Goal: Task Accomplishment & Management: Manage account settings

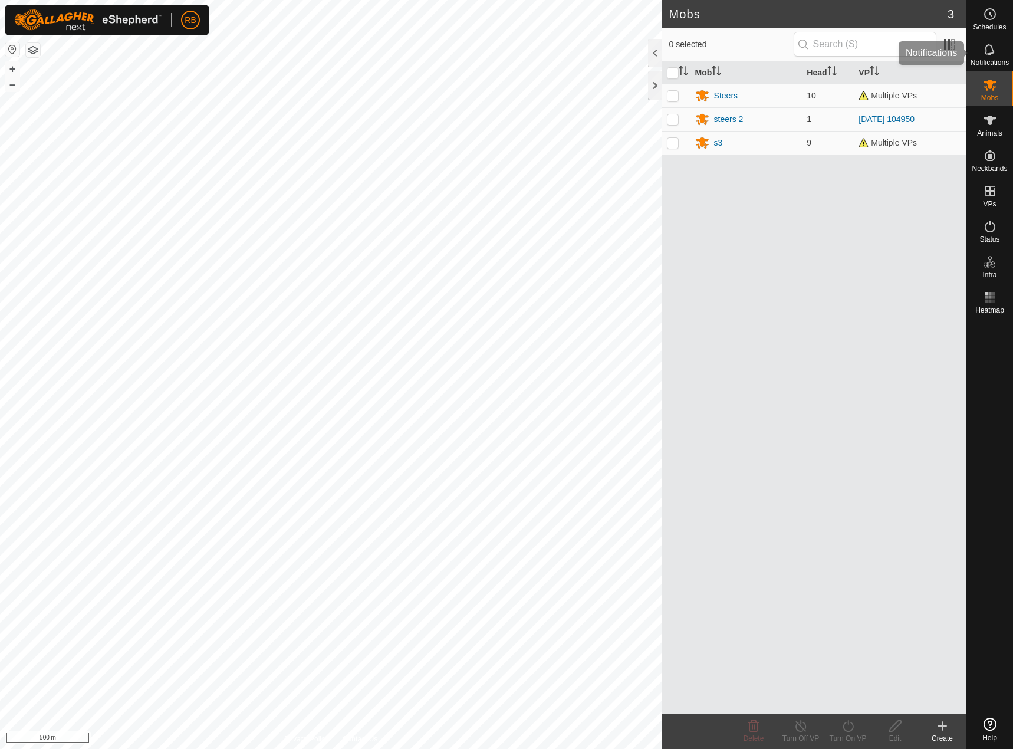
click at [1012, 54] on div "Notifications" at bounding box center [990, 52] width 47 height 35
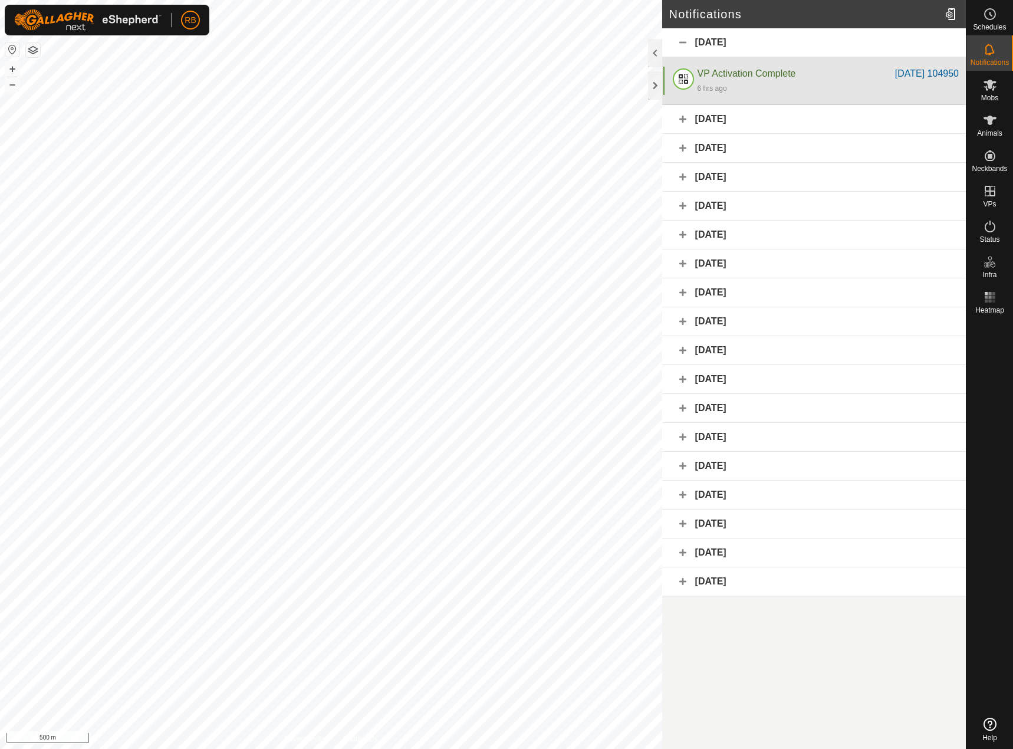
click at [767, 86] on div "6 hrs ago" at bounding box center [828, 88] width 261 height 14
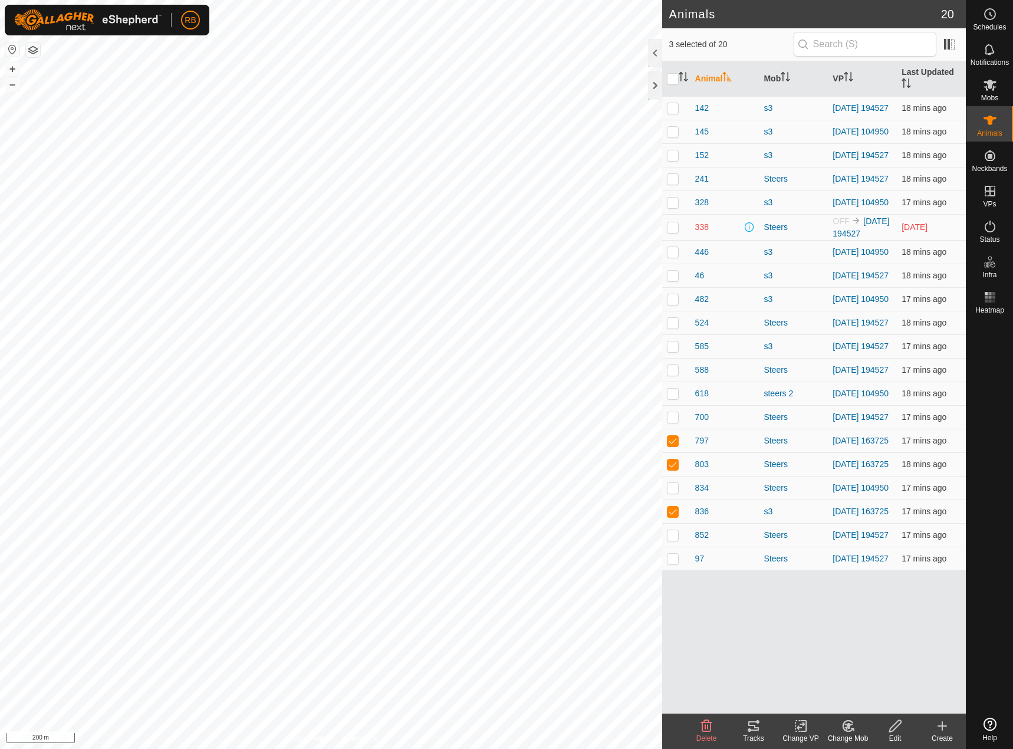
checkbox input "true"
click at [756, 733] on div "Tracks" at bounding box center [753, 738] width 47 height 11
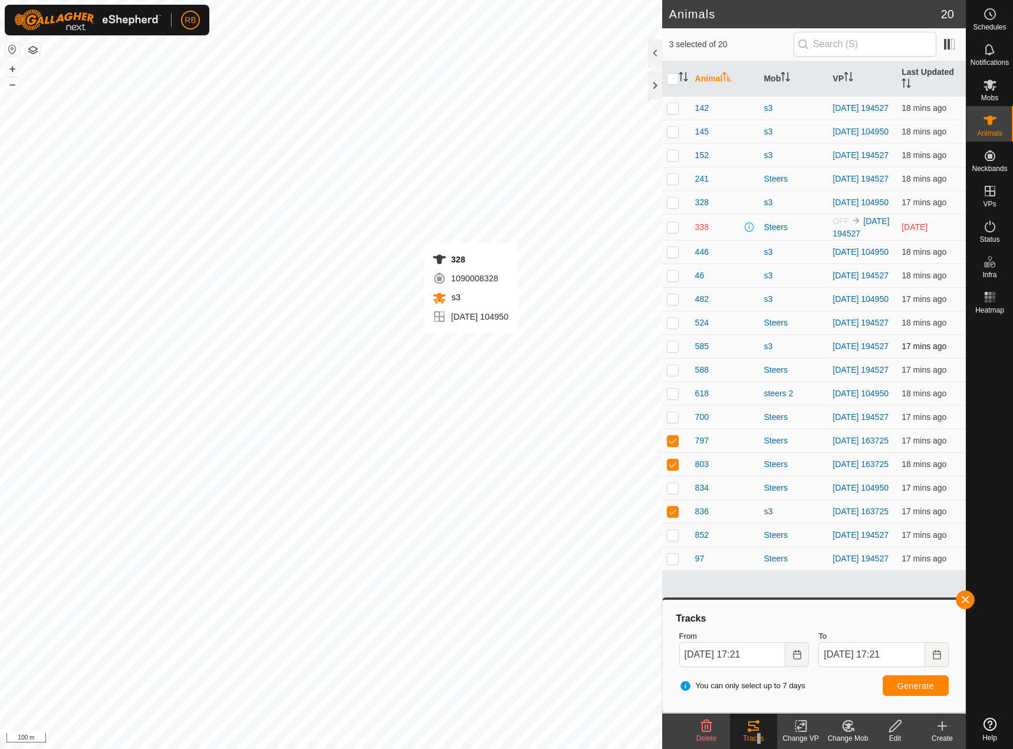
checkbox input "true"
checkbox input "false"
click at [967, 601] on button "button" at bounding box center [965, 599] width 19 height 19
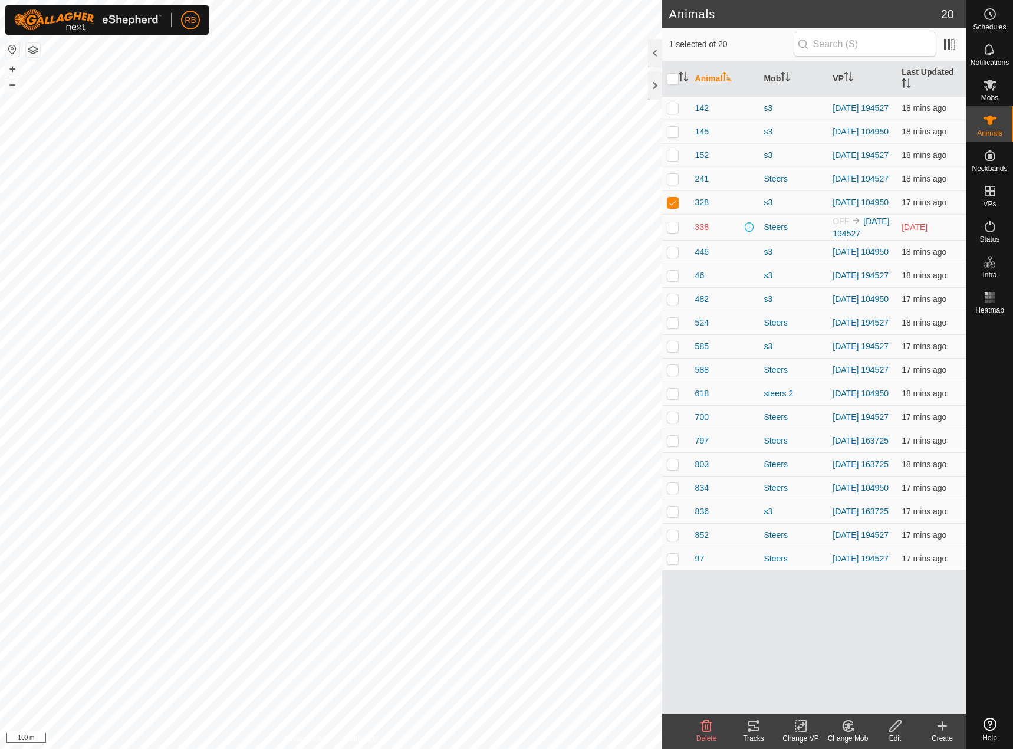
click at [762, 730] on tracks-svg-icon at bounding box center [753, 726] width 47 height 14
